Goal: Entertainment & Leisure: Consume media (video, audio)

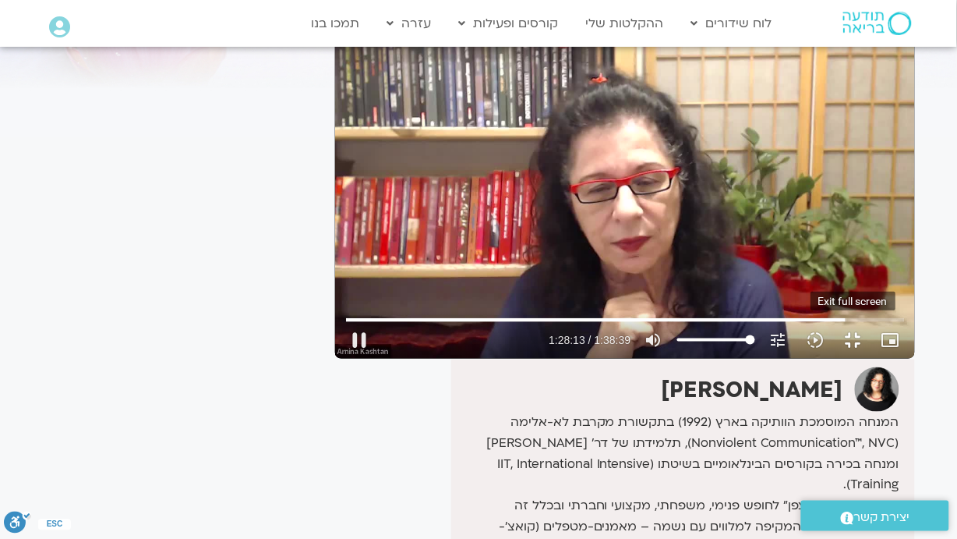
click at [872, 359] on button "fullscreen_exit" at bounding box center [853, 339] width 37 height 37
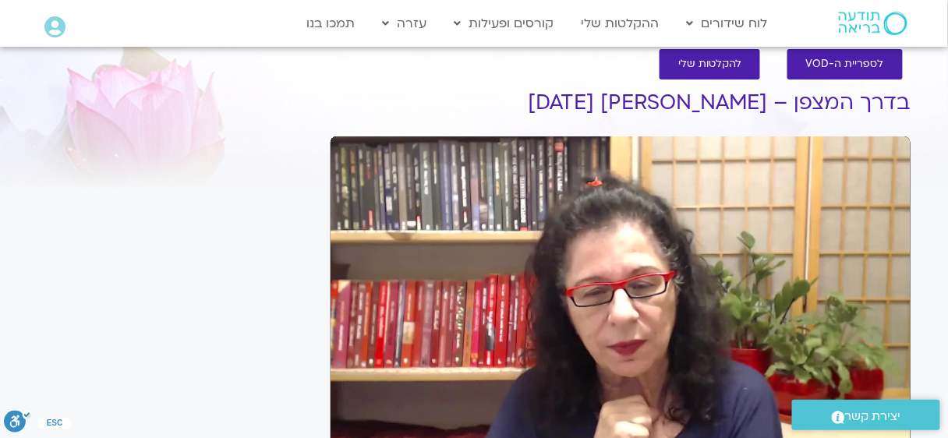
scroll to position [129, 0]
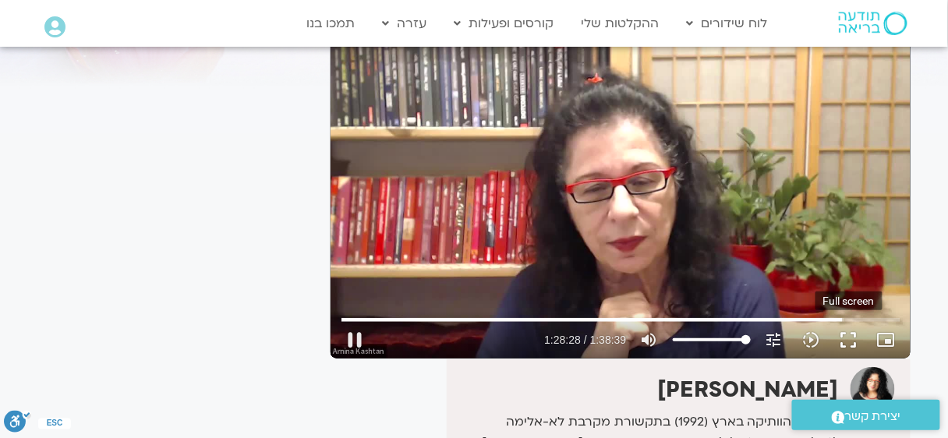
click at [850, 339] on button "fullscreen" at bounding box center [848, 339] width 37 height 37
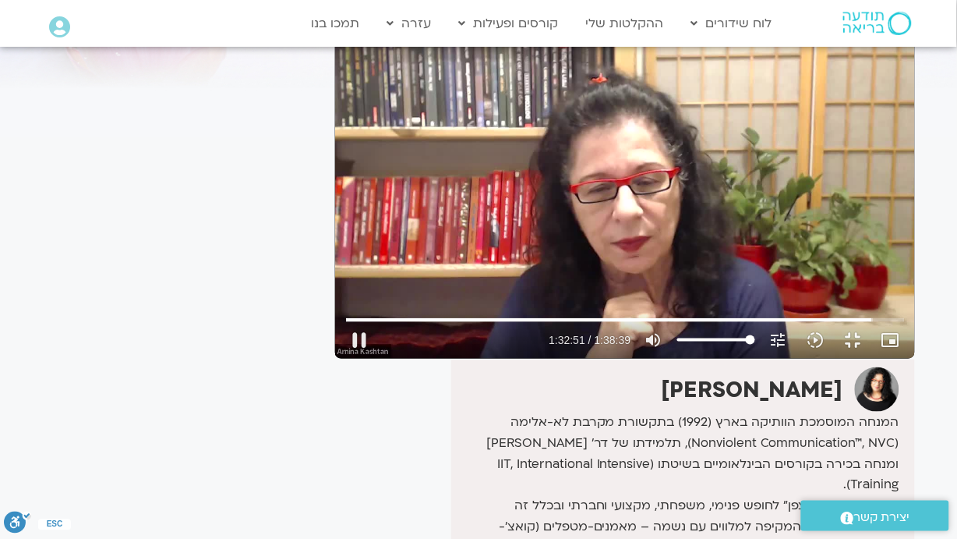
type input "5571.400204"
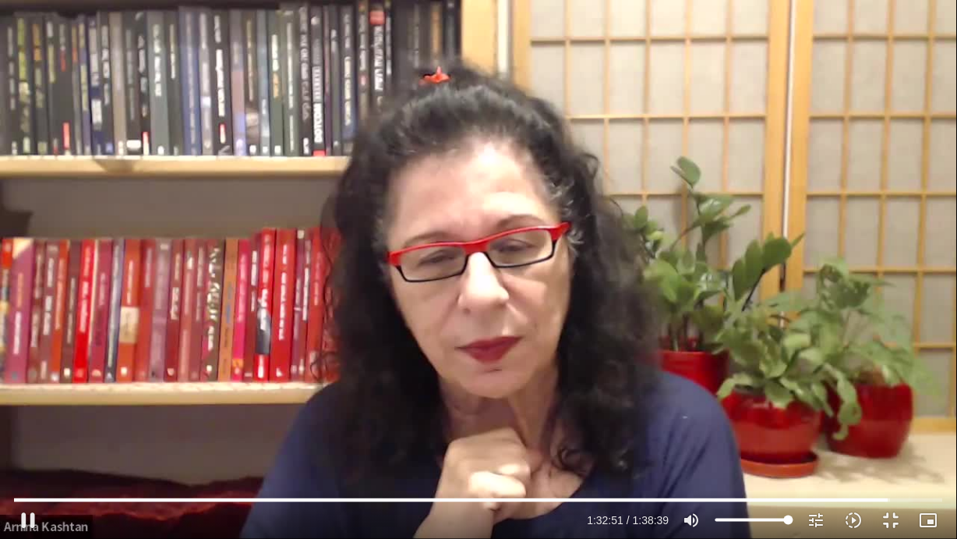
type input "24.6931818181818"
type input "5571.470179"
type input "25.4204545454545"
type input "5571.528801"
type input "25.4204545454545"
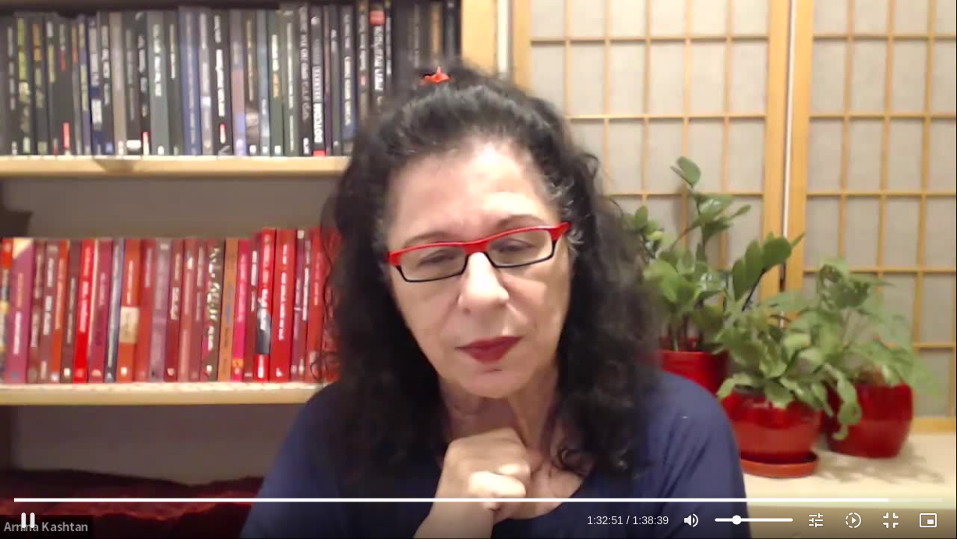
click at [737, 520] on input "Volume" at bounding box center [755, 519] width 78 height 9
type input "5573.249293"
type input "17.7840909090909"
type input "5573.381282"
type input "17.7840909090909"
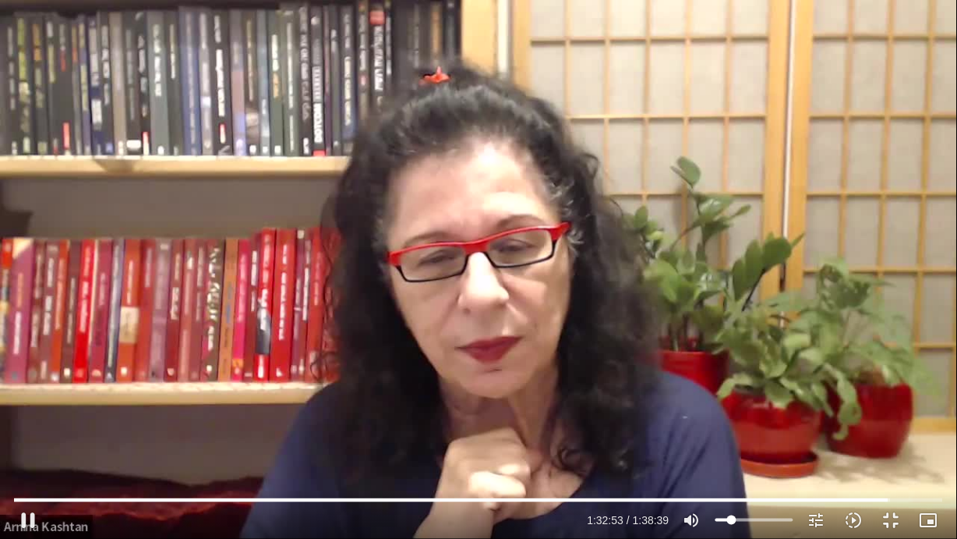
click at [733, 520] on input "Volume" at bounding box center [755, 519] width 78 height 9
click at [728, 521] on input "Volume" at bounding box center [755, 519] width 78 height 9
type input "5588.747979"
type input "10.5113636363636"
click at [727, 521] on input "Volume" at bounding box center [755, 519] width 78 height 9
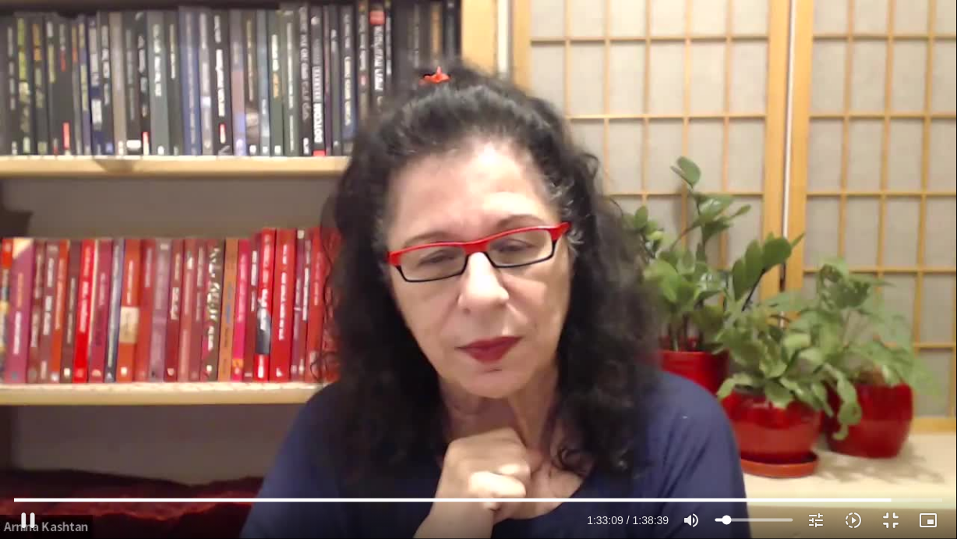
click at [725, 518] on input "Volume" at bounding box center [755, 519] width 78 height 9
click at [724, 518] on input "Volume" at bounding box center [755, 519] width 78 height 9
type input "5594.483986"
type input "4.32954545454546"
click at [723, 521] on input "Volume" at bounding box center [755, 519] width 78 height 9
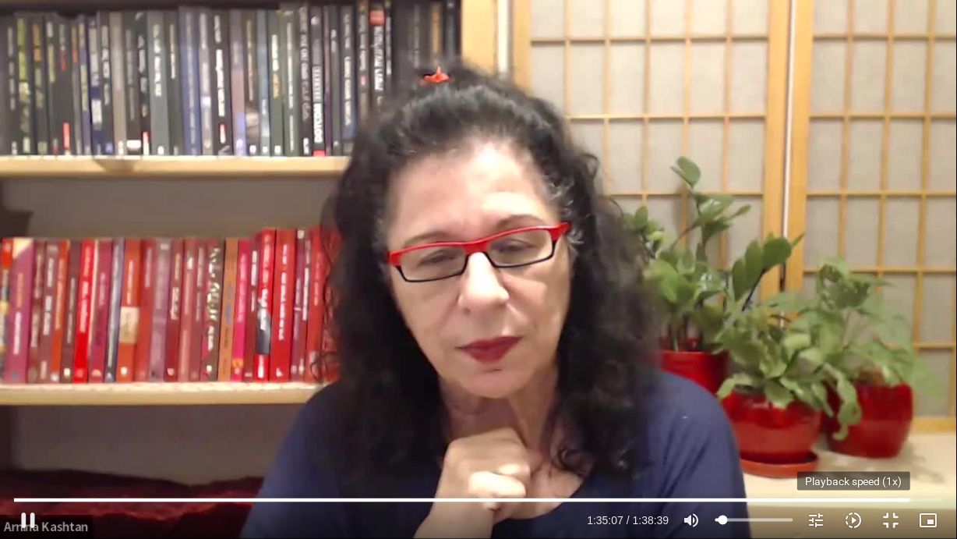
click at [859, 518] on icon "slow_motion_video" at bounding box center [854, 520] width 19 height 19
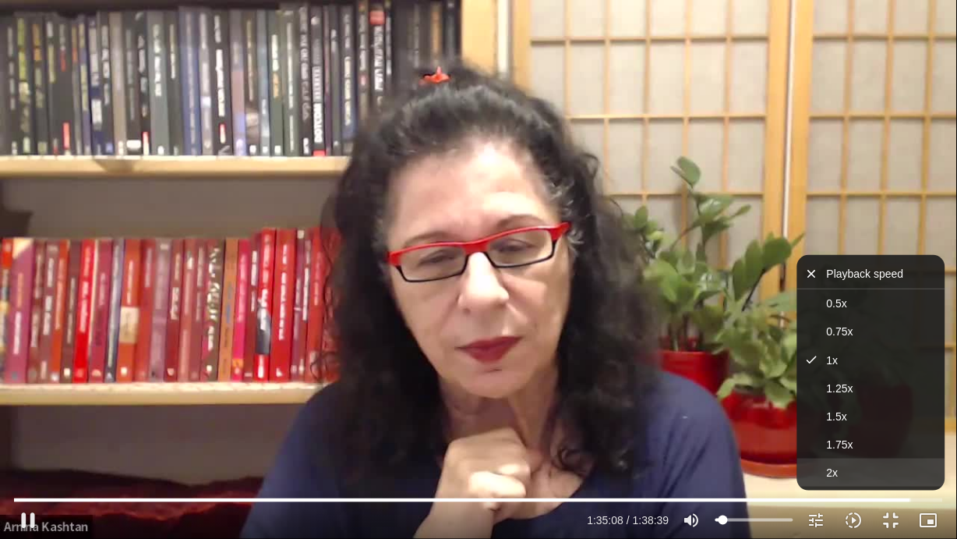
click at [855, 460] on button "2x" at bounding box center [871, 472] width 148 height 28
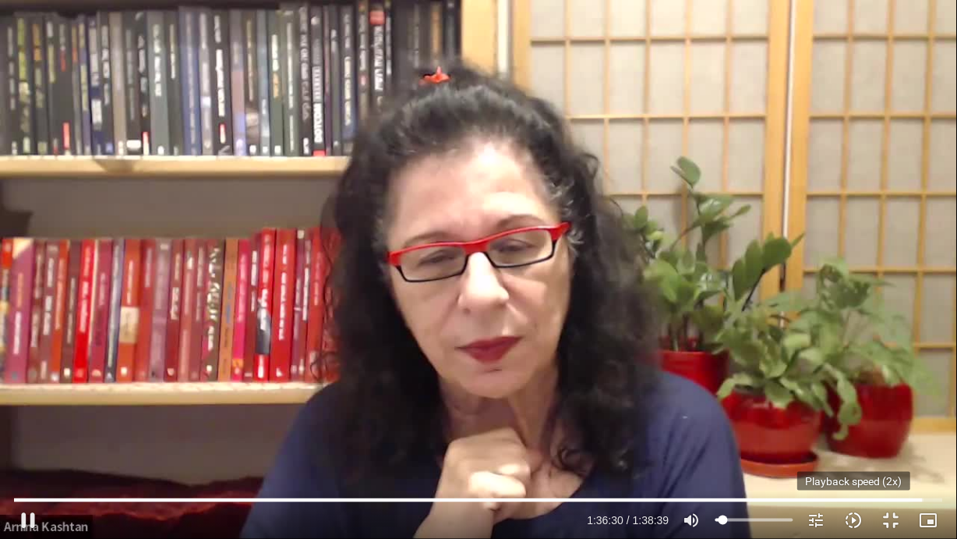
click at [849, 520] on icon "slow_motion_video" at bounding box center [854, 520] width 19 height 19
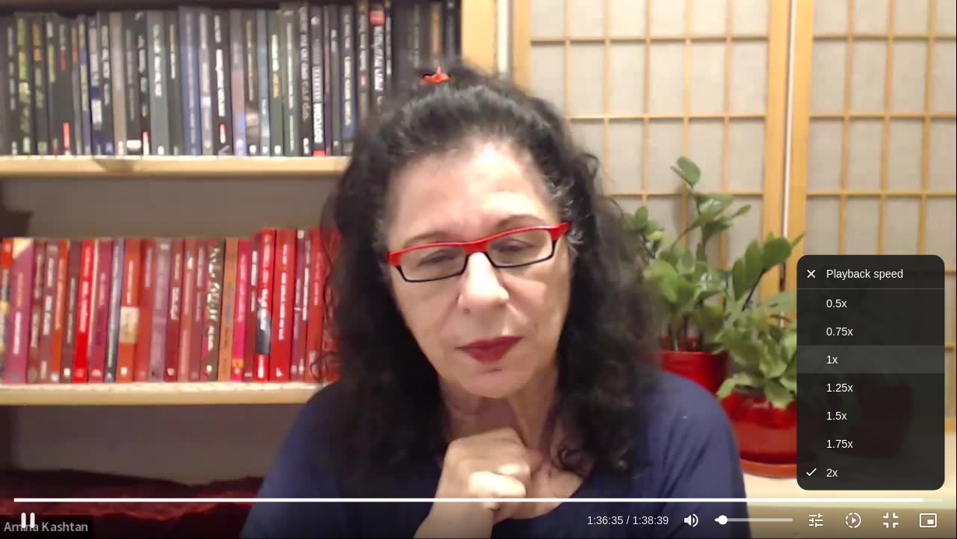
click at [850, 364] on button "1x" at bounding box center [871, 359] width 148 height 28
type input "5798.564133"
type input "13.0568181818182"
click at [730, 520] on input "Volume" at bounding box center [755, 519] width 78 height 9
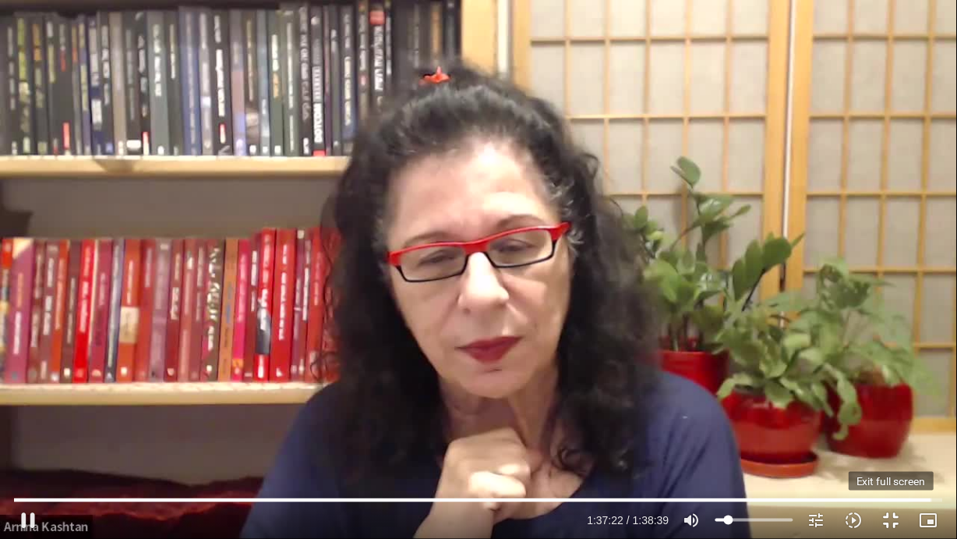
click at [883, 523] on button "fullscreen_exit" at bounding box center [891, 519] width 37 height 37
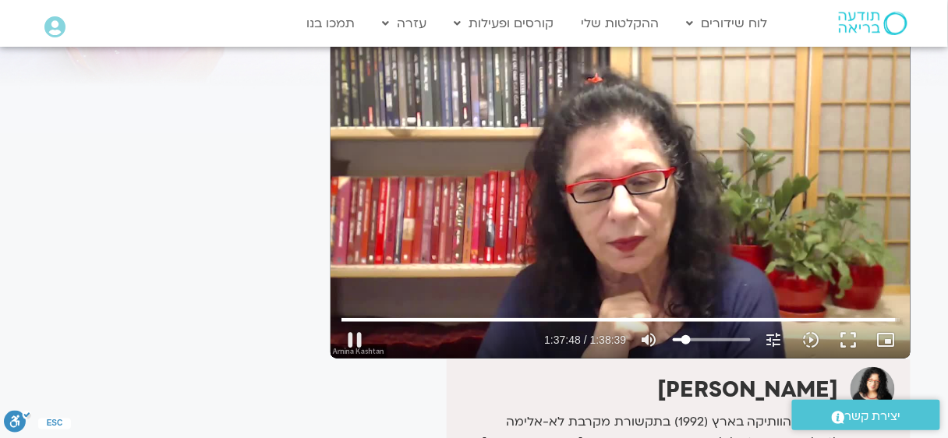
type input "5868.764338"
type input "25"
click at [694, 342] on input "Volume" at bounding box center [712, 339] width 78 height 9
type input "5891.762302"
type input "39.1818181818182"
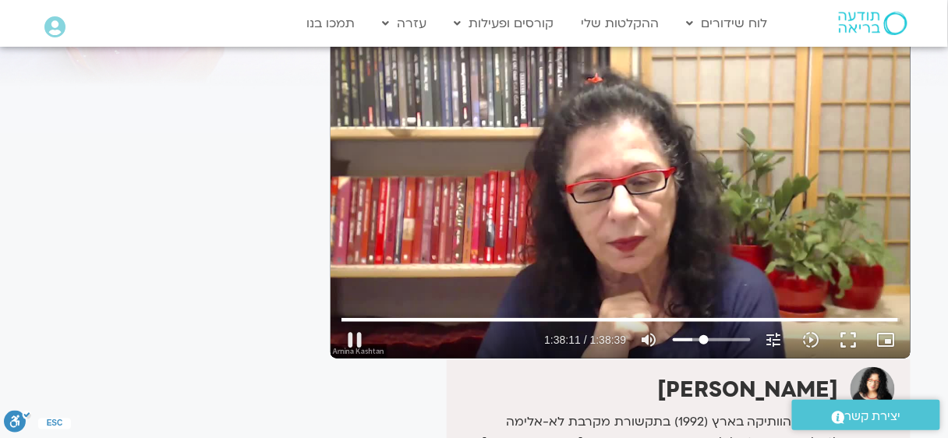
click at [704, 339] on input "Volume" at bounding box center [712, 339] width 78 height 9
type input "5908.348811"
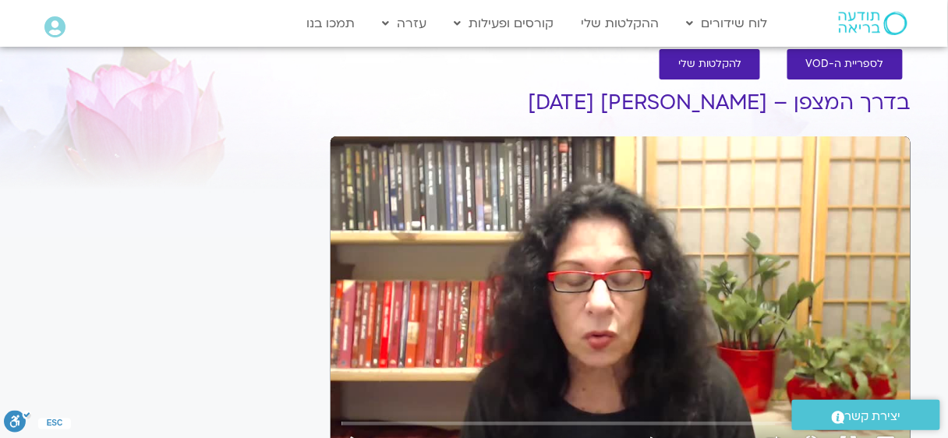
click at [707, 199] on div "Skip Ad play_arrow 0:00:00 / 1:31:50 volume_up Mute tune Resolution Auto 480p s…" at bounding box center [620, 299] width 580 height 326
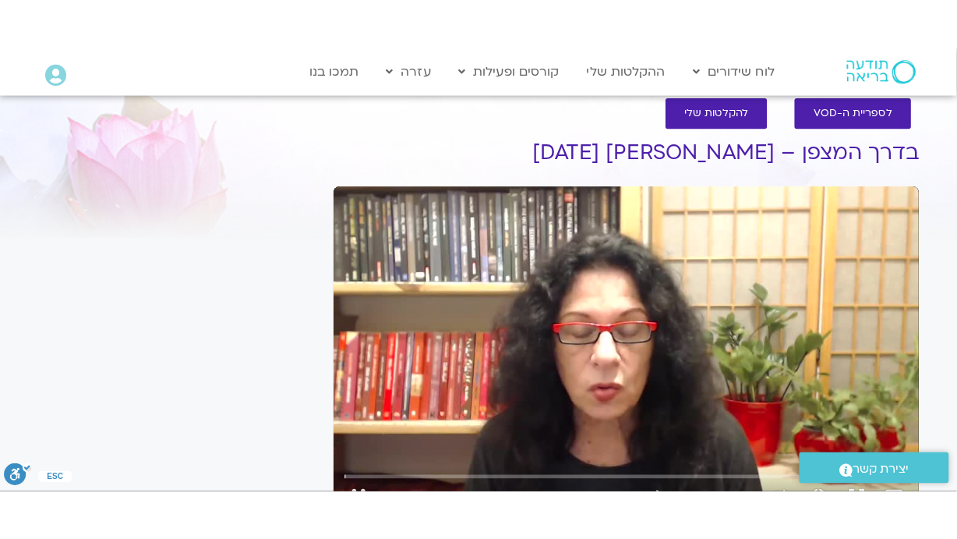
scroll to position [129, 0]
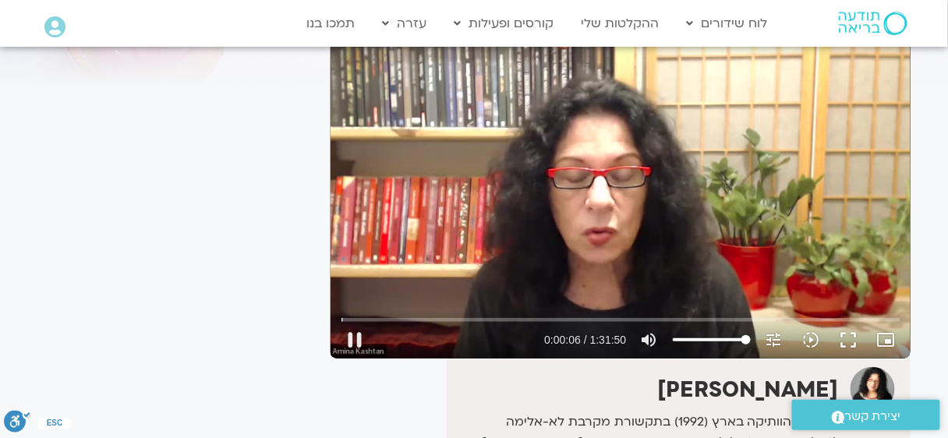
type input "6.376507"
type input "42.8181818181818"
type input "6.410456"
type input "43.5397727272727"
click at [707, 338] on input "Volume" at bounding box center [712, 339] width 78 height 9
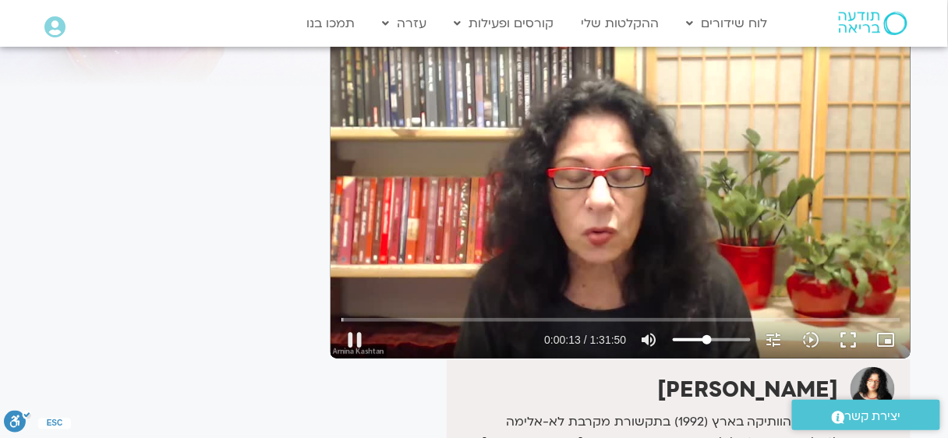
click at [705, 339] on input "Volume" at bounding box center [712, 339] width 78 height 9
click at [704, 338] on input "Volume" at bounding box center [712, 339] width 78 height 9
type input "15.293027"
type input "34.8125"
type input "15.423793"
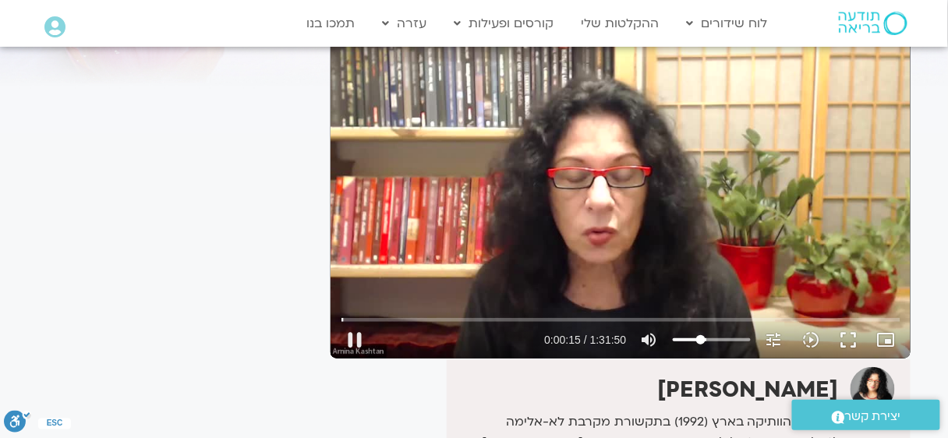
type input "34.8125"
click at [701, 340] on input "Volume" at bounding box center [712, 339] width 78 height 9
click at [698, 339] on input "Volume" at bounding box center [712, 339] width 78 height 9
click at [697, 340] on input "Volume" at bounding box center [712, 339] width 78 height 9
type input "18.645098"
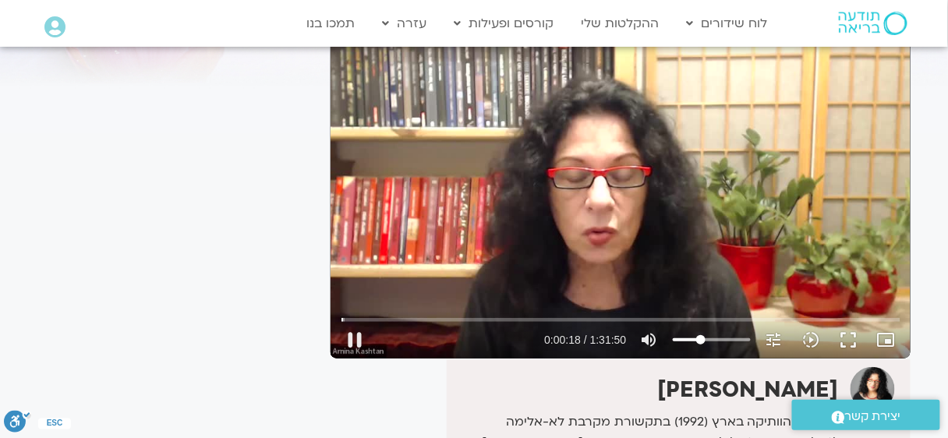
type input "27.1818181818182"
type input "18.775607"
type input "27.1818181818182"
click at [695, 340] on input "Volume" at bounding box center [712, 339] width 78 height 9
click at [857, 342] on button "fullscreen" at bounding box center [848, 339] width 37 height 37
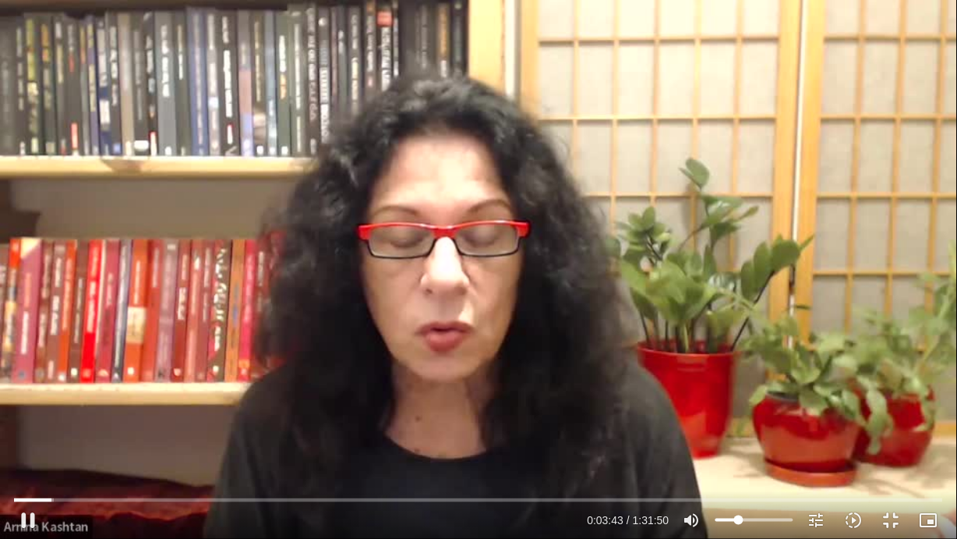
type input "223.855555"
type input "45.0568181818182"
type input "223.885593"
type input "45.7840909090909"
type input "223.917934"
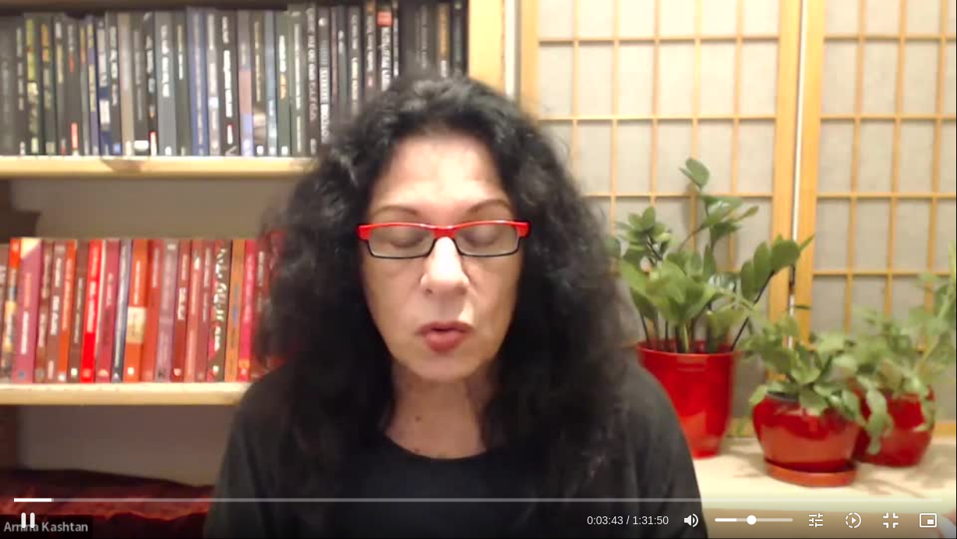
type input "46.5113636363636"
click at [752, 437] on input "Volume" at bounding box center [755, 519] width 78 height 9
click at [755, 437] on input "Volume" at bounding box center [755, 519] width 78 height 9
type input "227.580966"
type input "54.875"
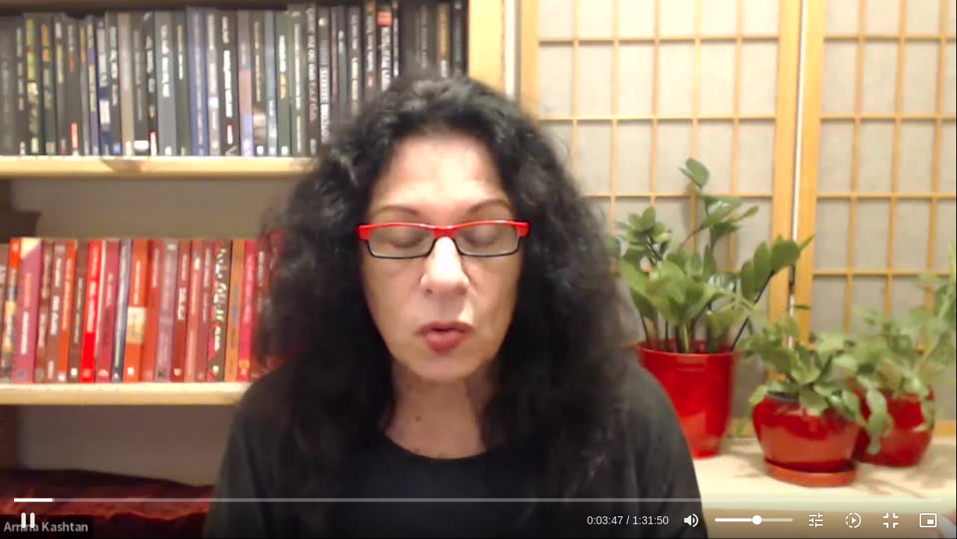
click at [758, 437] on input "Volume" at bounding box center [755, 519] width 78 height 9
type input "234.998168"
